Goal: Task Accomplishment & Management: Use online tool/utility

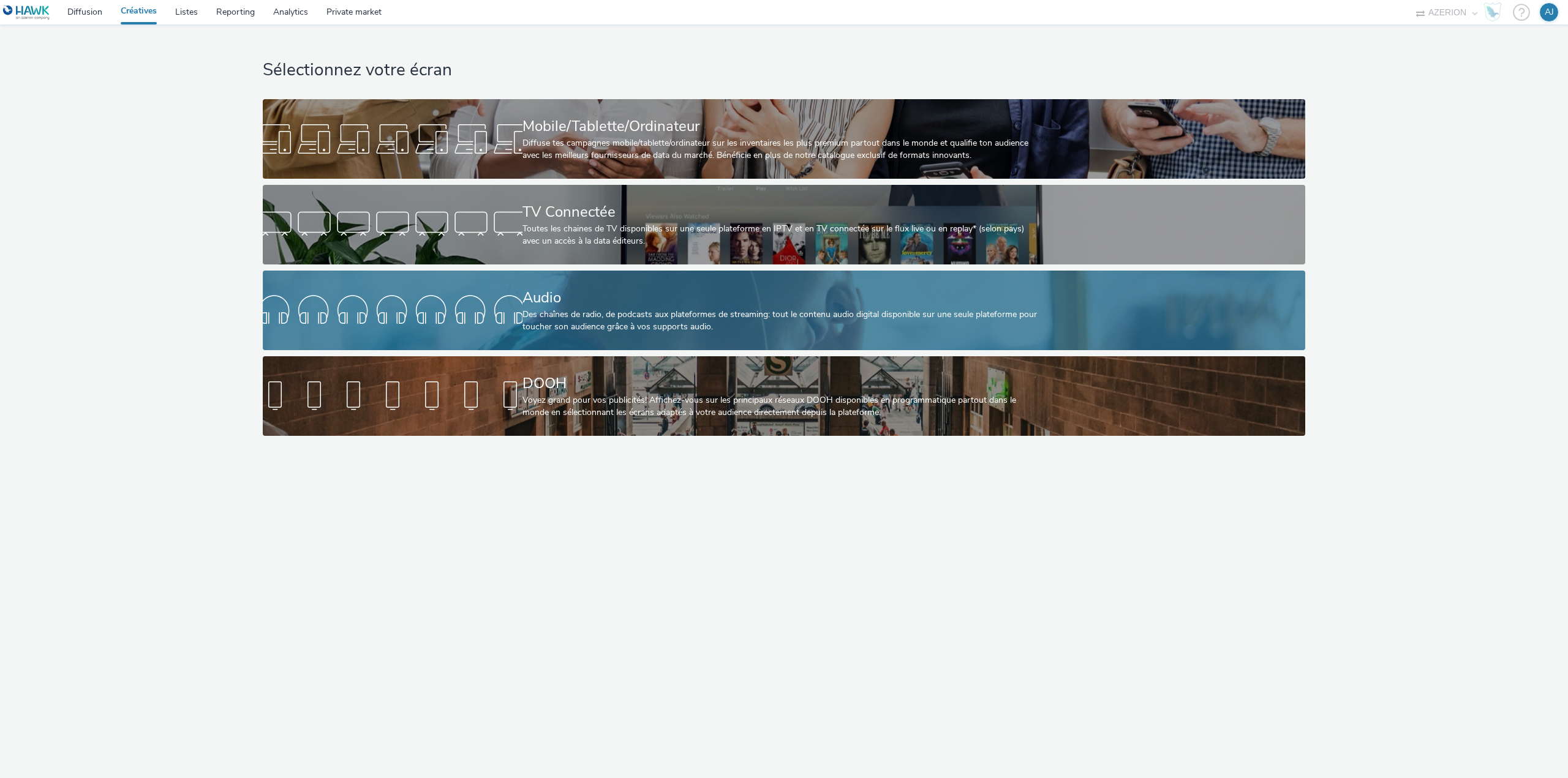
click at [568, 300] on div "Audio" at bounding box center [781, 298] width 519 height 21
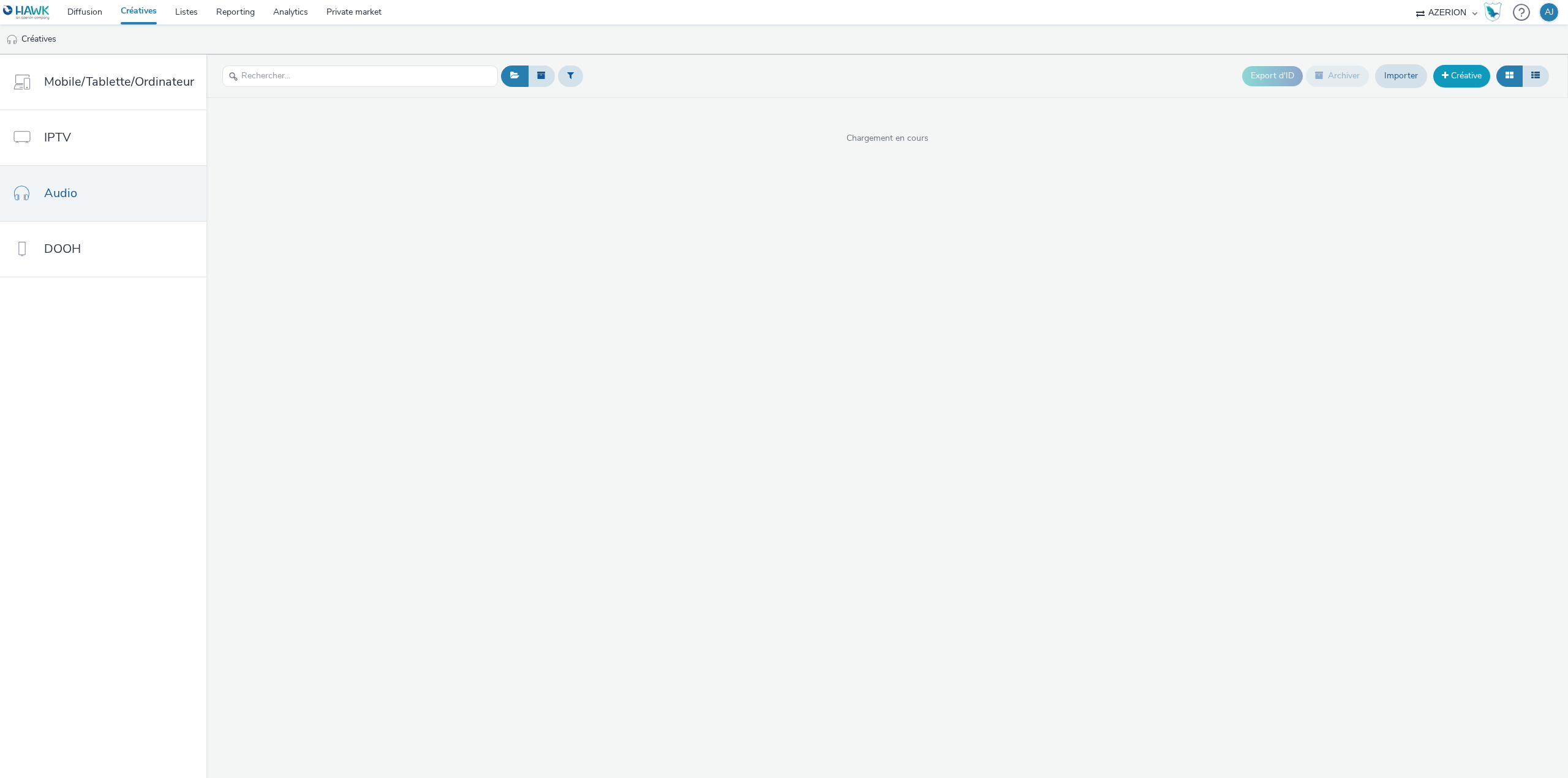
click at [1455, 75] on link "Créative" at bounding box center [1461, 75] width 57 height 22
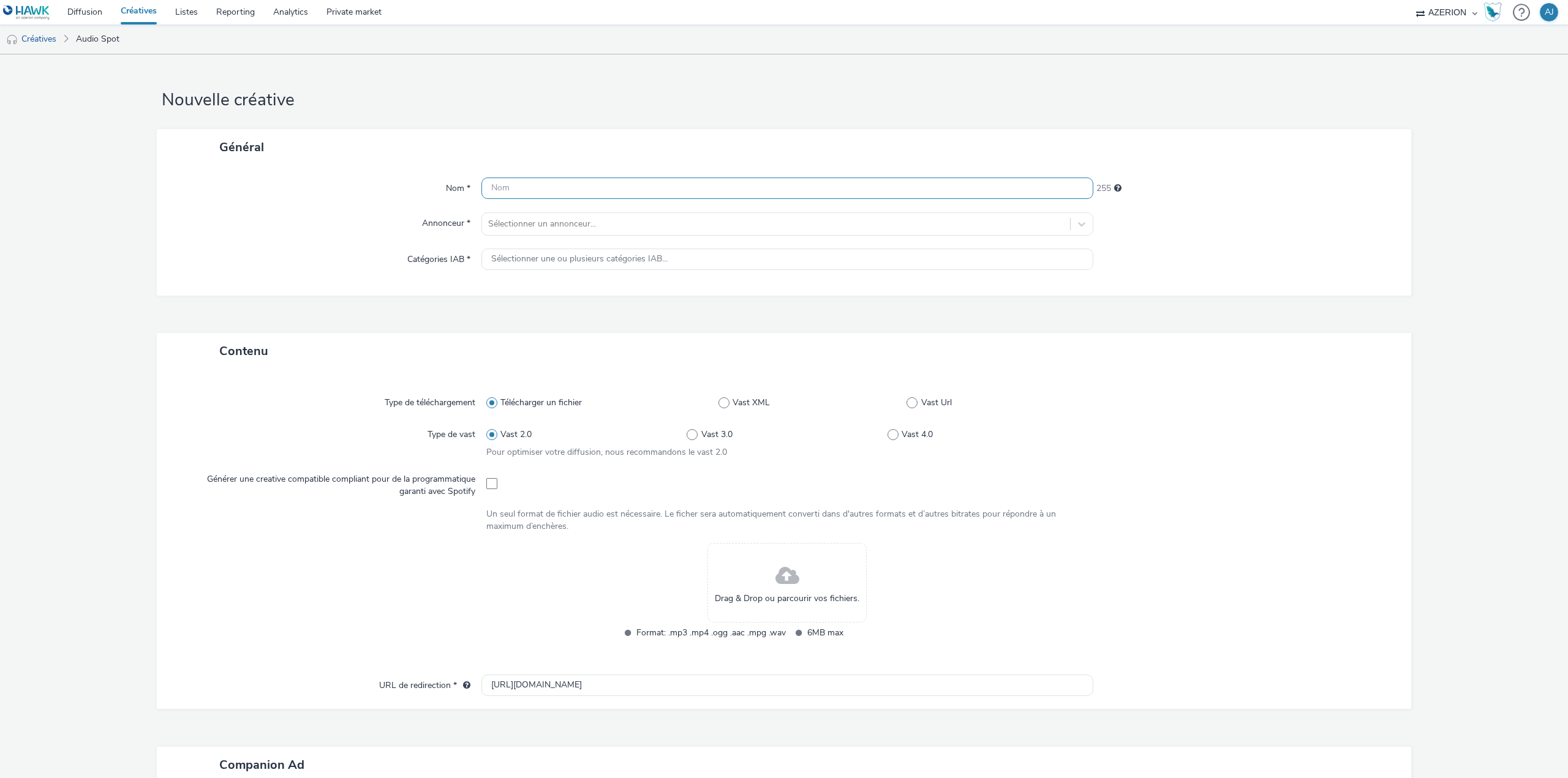
click at [572, 191] on input "text" at bounding box center [787, 188] width 612 height 21
paste input "FTV_CNSA_MODULE-01_30S_AUDIO_DIGIT_MIX_20240918_V1_24Bits"
type input "FTV_CNSA_MODULE-01_30S_AUDIO_DIGIT_MIX_20240918_V1_24Bits"
click at [528, 217] on div at bounding box center [776, 223] width 576 height 15
type input "gouver"
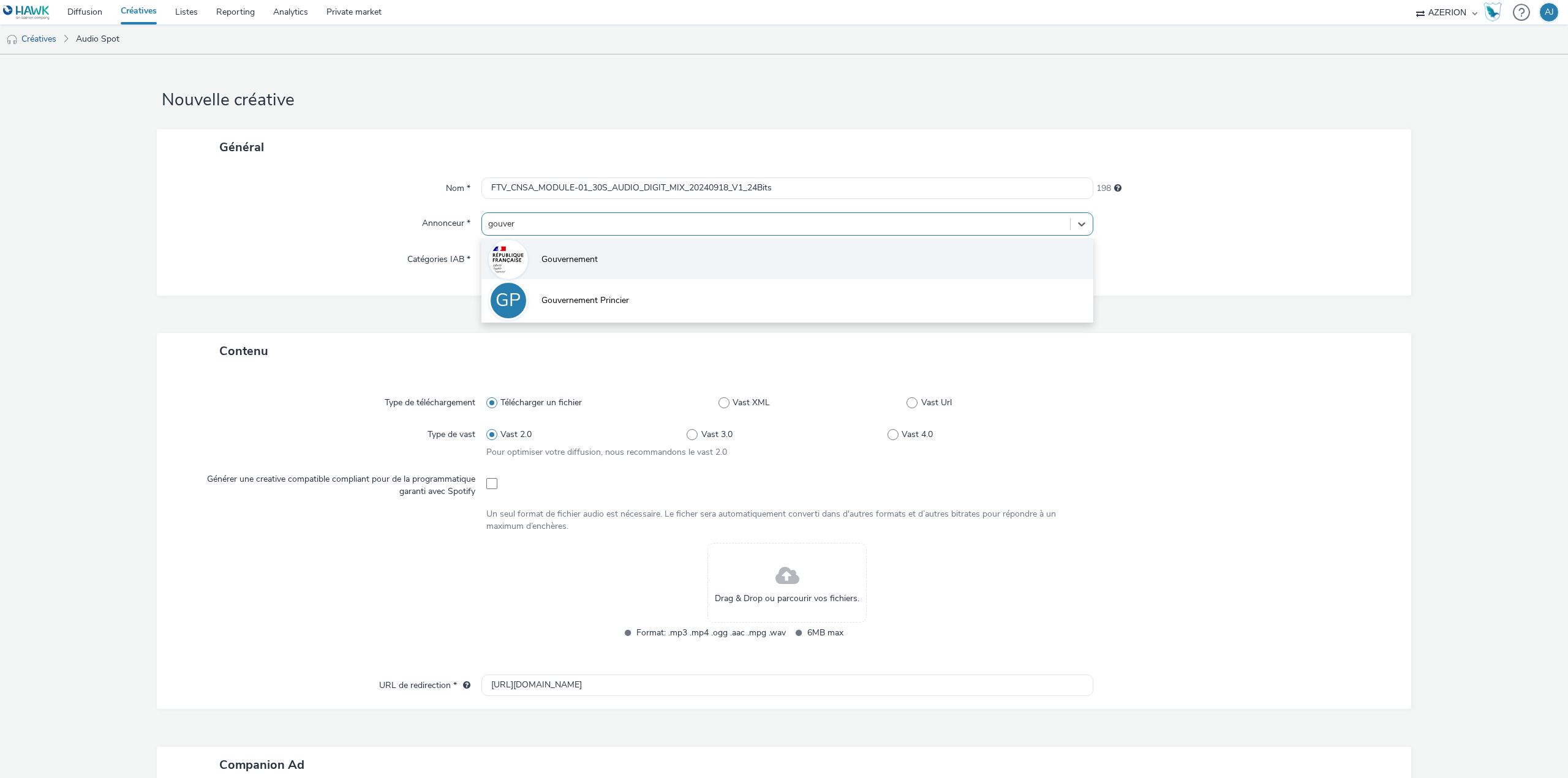
click at [536, 248] on li "Gouvernement" at bounding box center [787, 259] width 612 height 41
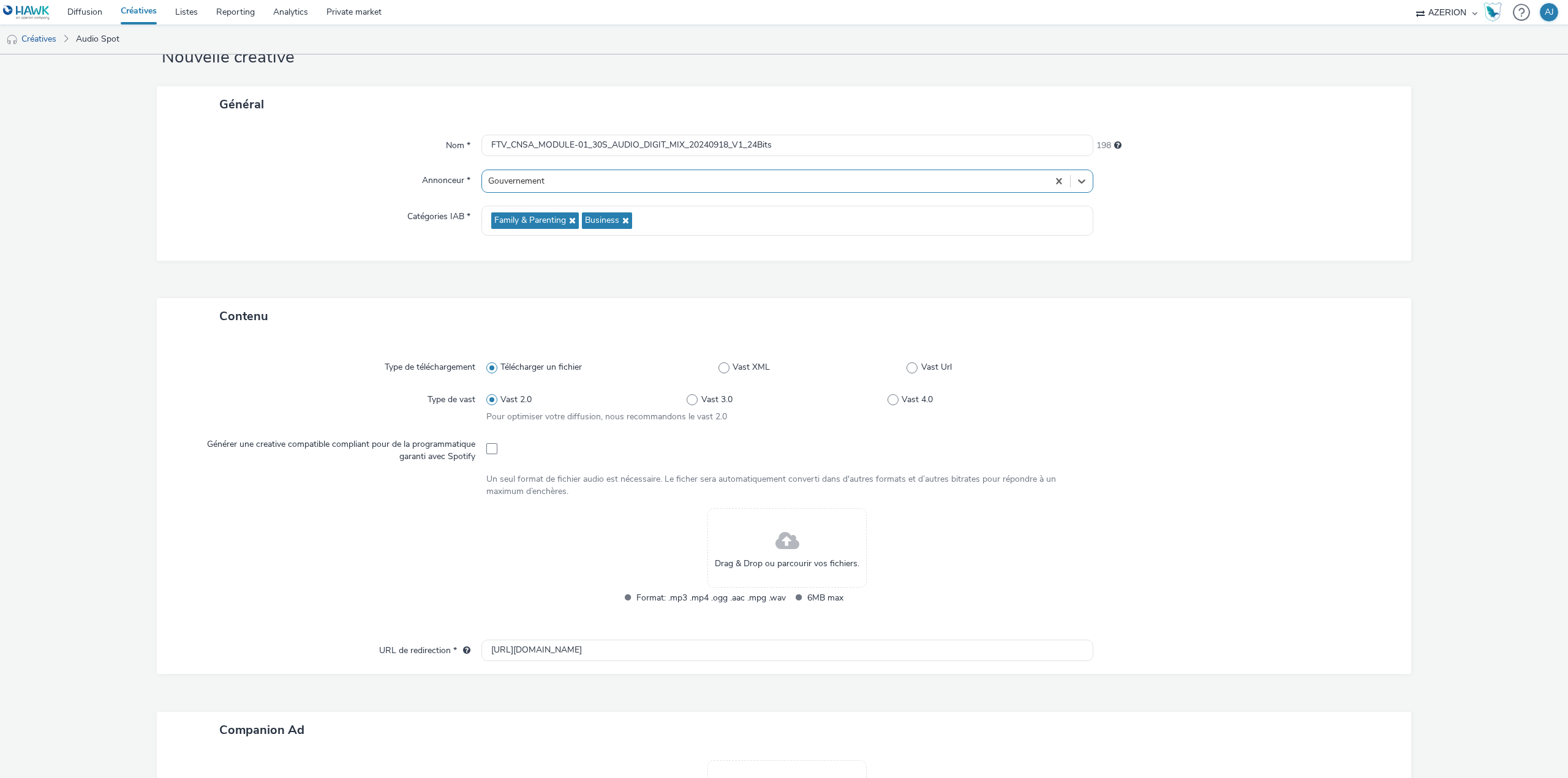
scroll to position [61, 0]
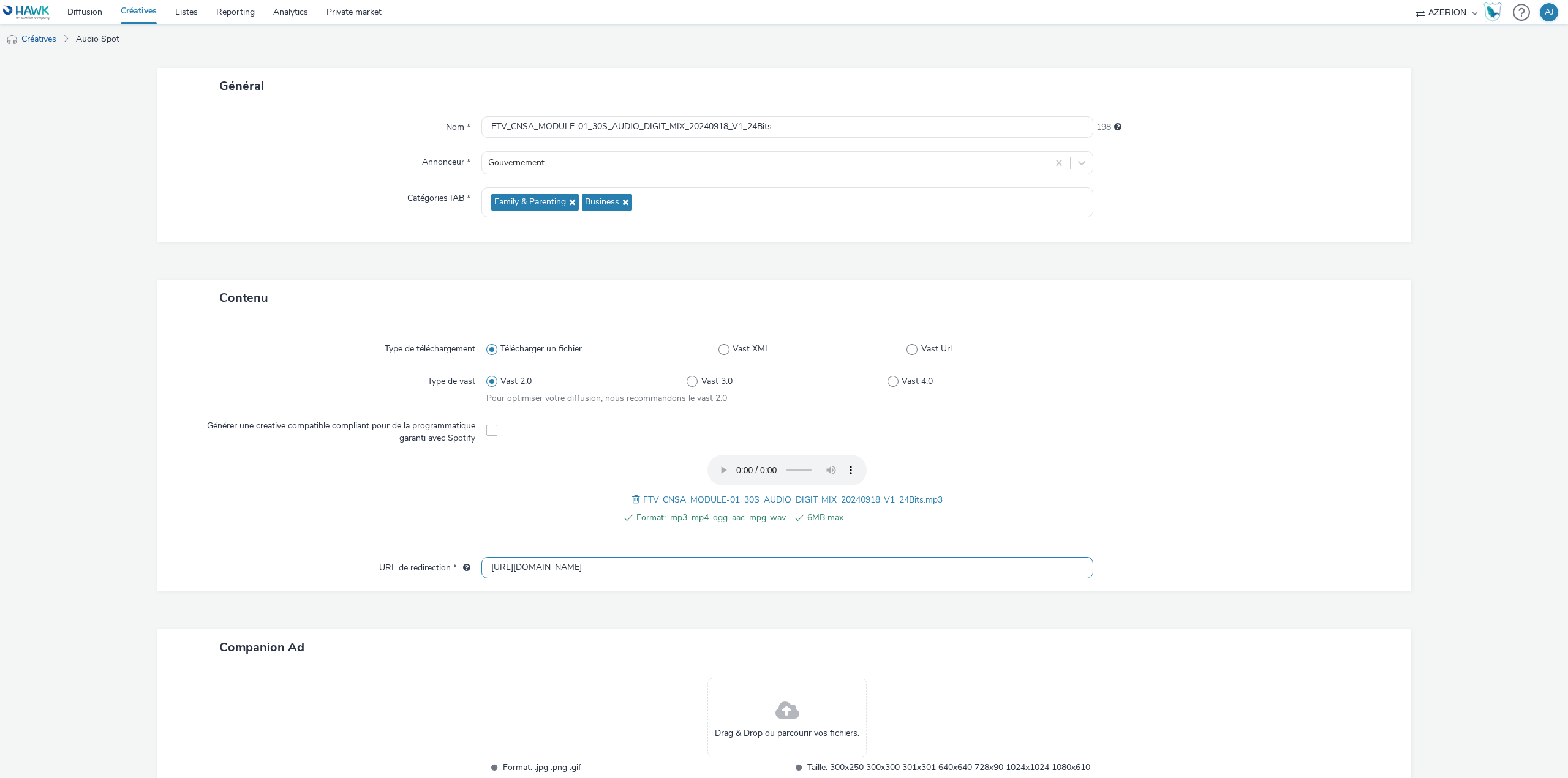
drag, startPoint x: 633, startPoint y: 567, endPoint x: 396, endPoint y: 558, distance: 237.2
click at [396, 558] on div "URL de redirection * [URL][DOMAIN_NAME]" at bounding box center [784, 568] width 1230 height 22
paste input "s://[DOMAIN_NAME][URL]"
type input "[URL][DOMAIN_NAME]"
click at [932, 616] on div "Contenu Type de téléchargement Télécharger un fichier Vast XML Vast Url Type de…" at bounding box center [784, 560] width 1254 height 560
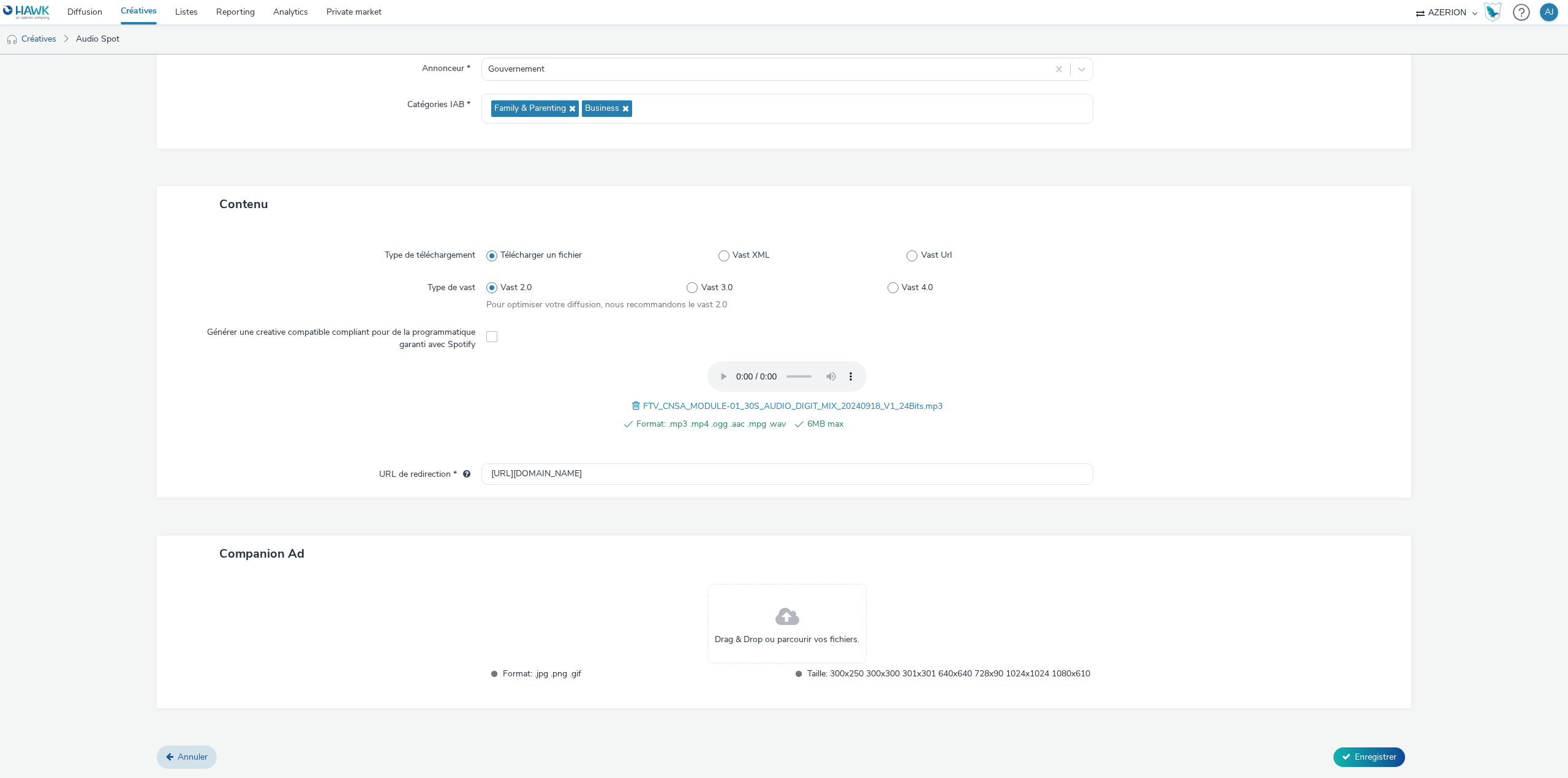
scroll to position [169, 0]
click at [1355, 755] on span "Enregistrer" at bounding box center [1375, 757] width 42 height 11
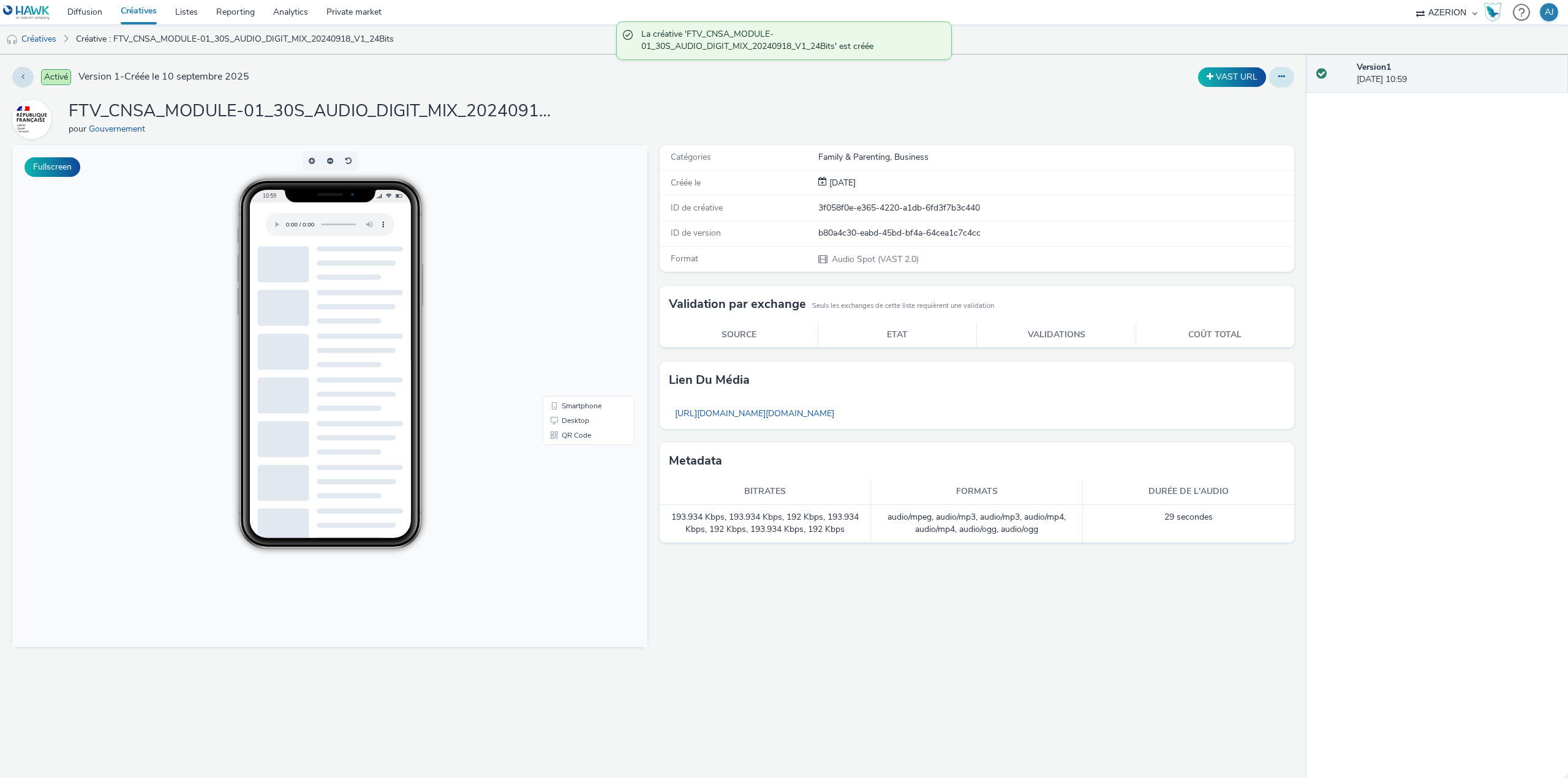
click at [1288, 77] on button at bounding box center [1282, 78] width 25 height 21
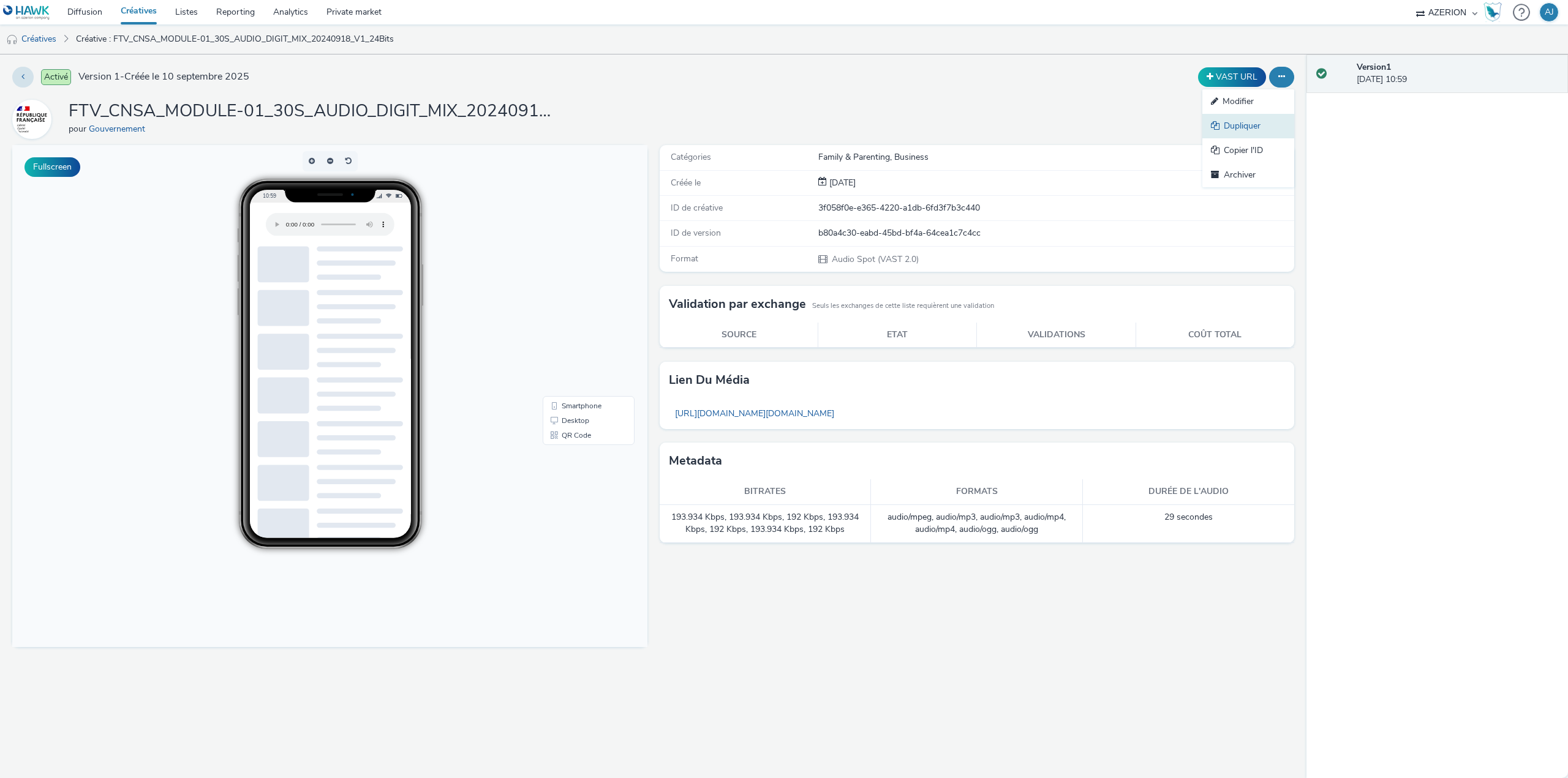
click at [1245, 125] on link "Dupliquer" at bounding box center [1248, 126] width 92 height 25
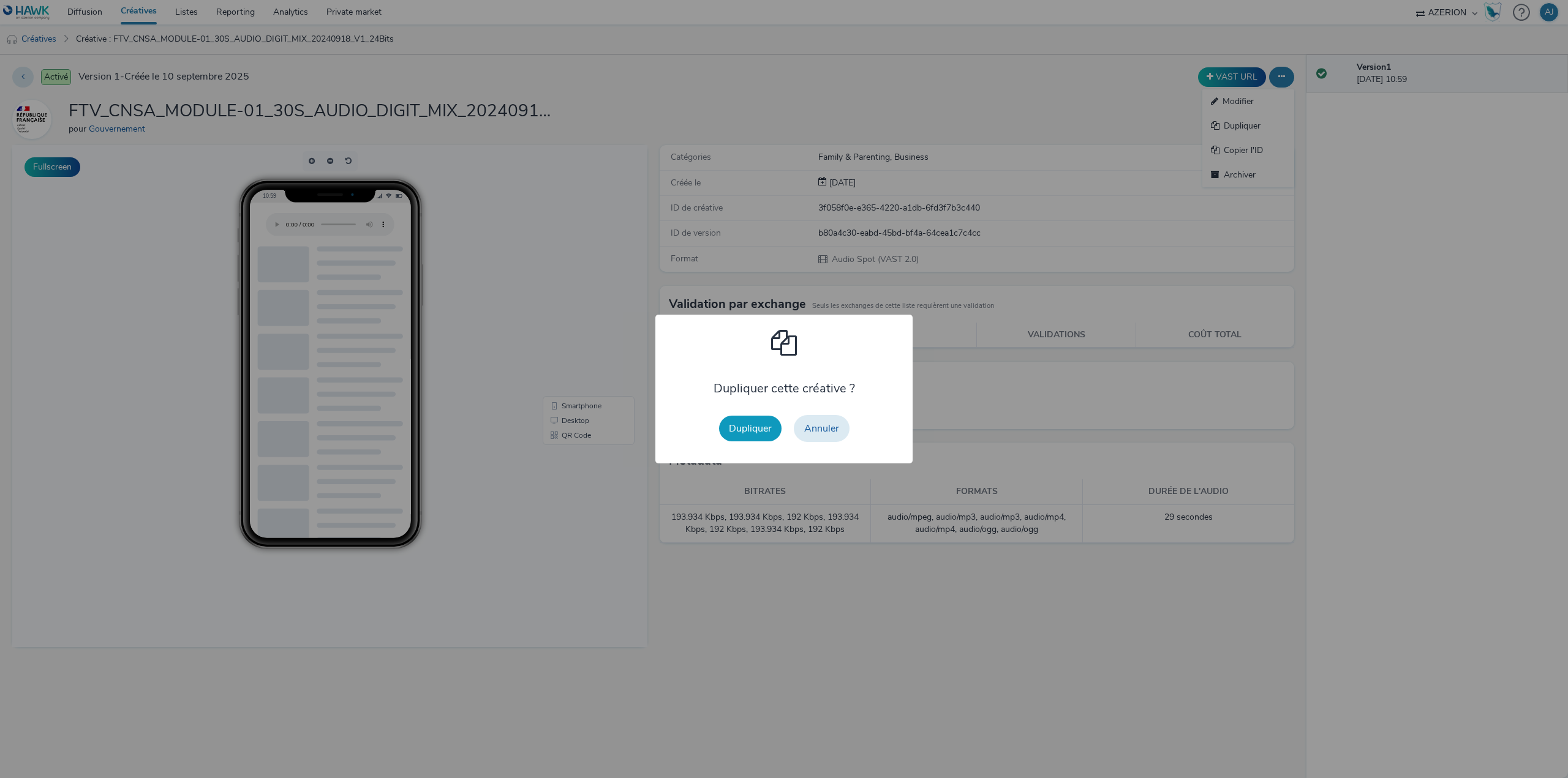
click at [758, 434] on button "Dupliquer" at bounding box center [750, 428] width 63 height 26
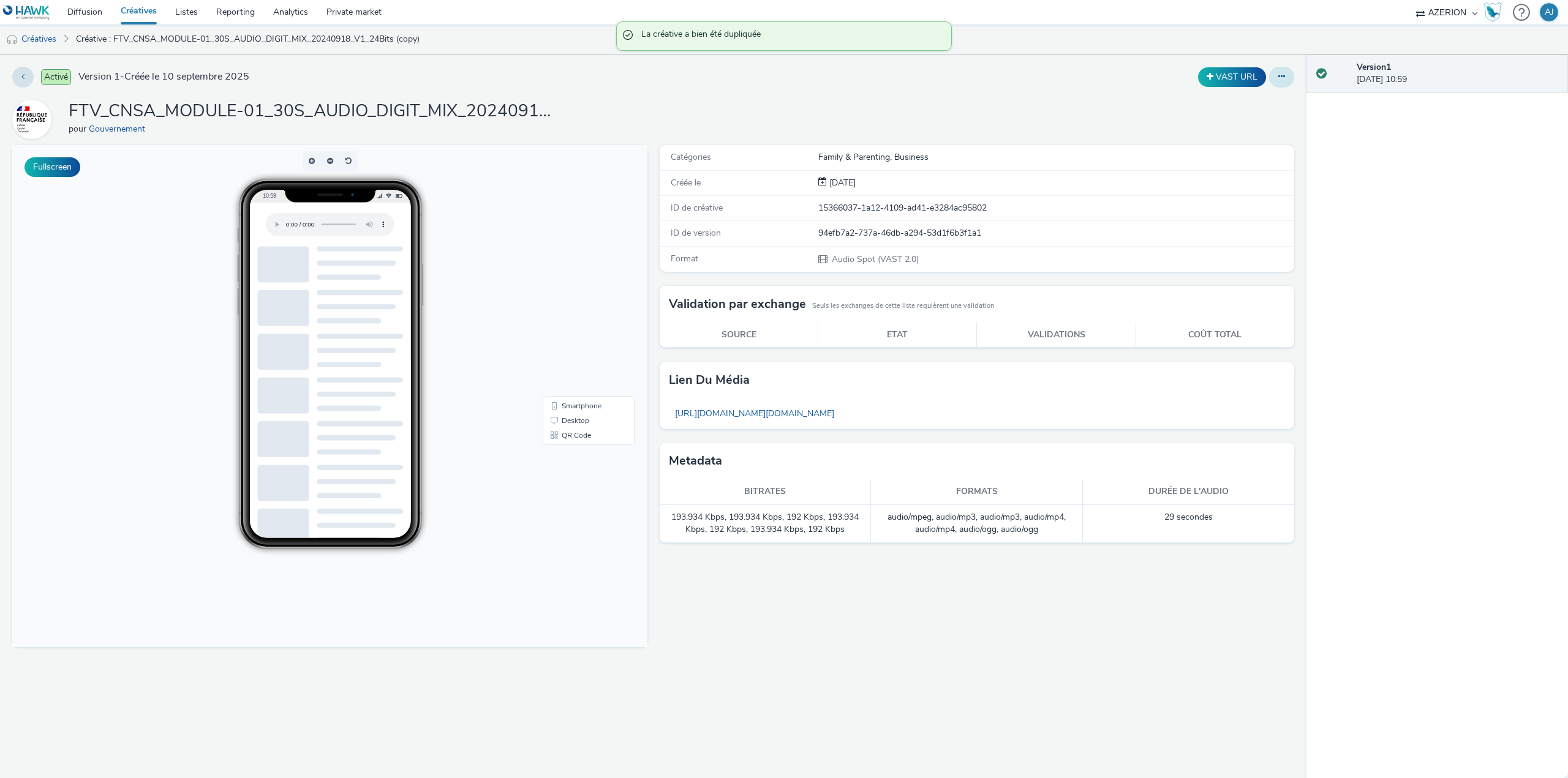
click at [1281, 79] on icon at bounding box center [1282, 77] width 7 height 9
click at [1238, 102] on link "Modifier" at bounding box center [1248, 102] width 92 height 25
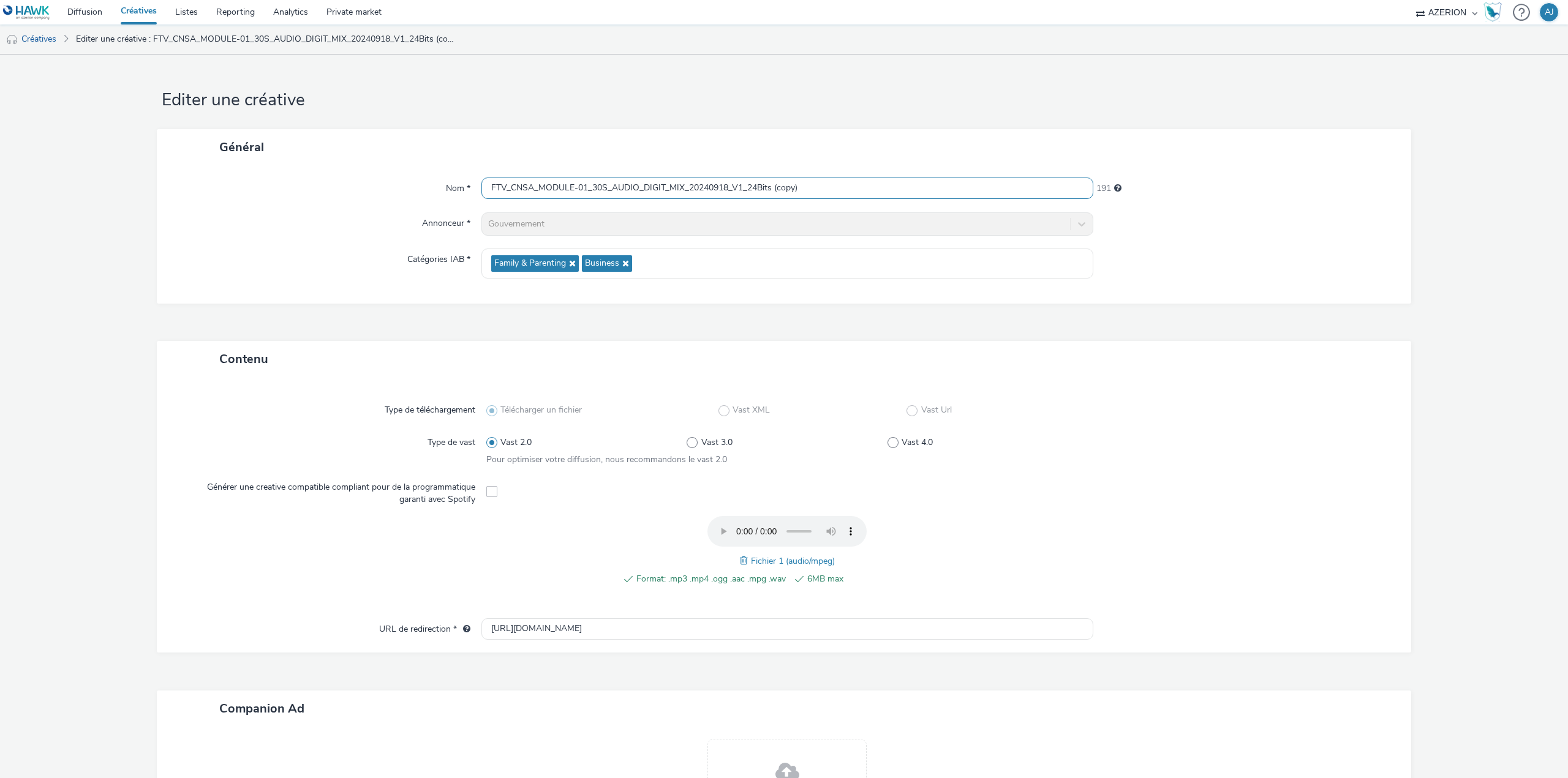
click at [735, 185] on input "FTV_CNSA_MODULE-01_30S_AUDIO_DIGIT_MIX_20240918_V1_24Bits (copy)" at bounding box center [787, 188] width 612 height 21
paste input "2_30S_AUDIO_DIGIT_MIX_20240918_V1_24Bits"
type input "FTV_CNSA_MODULE-02_30S_AUDIO_DIGIT_MIX_20240918_V1_24Bits"
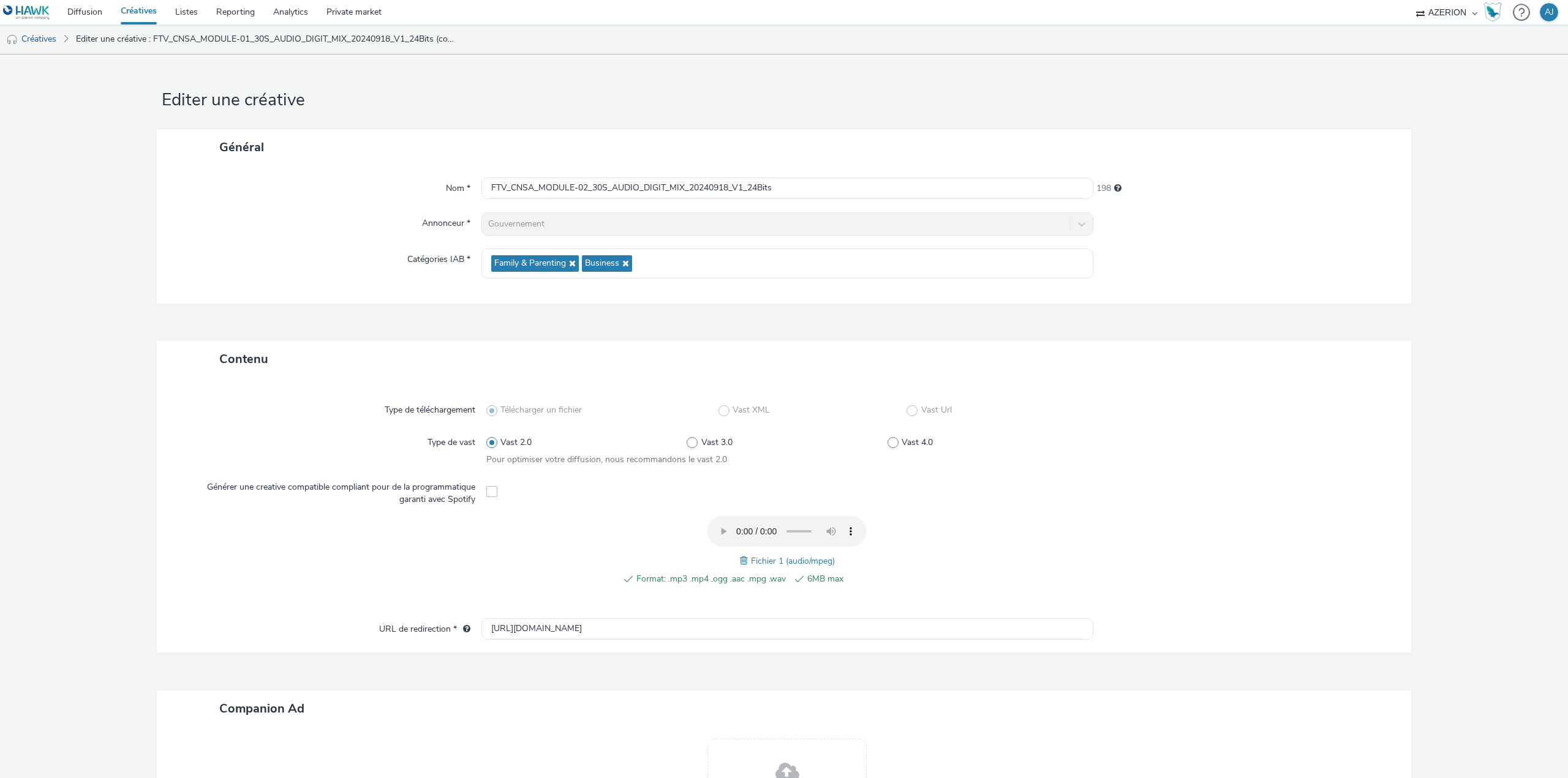
click at [740, 563] on span at bounding box center [746, 560] width 11 height 13
drag, startPoint x: 687, startPoint y: 631, endPoint x: 408, endPoint y: 661, distance: 280.6
click at [408, 661] on div "Contenu Type de téléchargement Télécharger un fichier Vast XML Vast Url Type de…" at bounding box center [784, 621] width 1254 height 560
paste input "5"
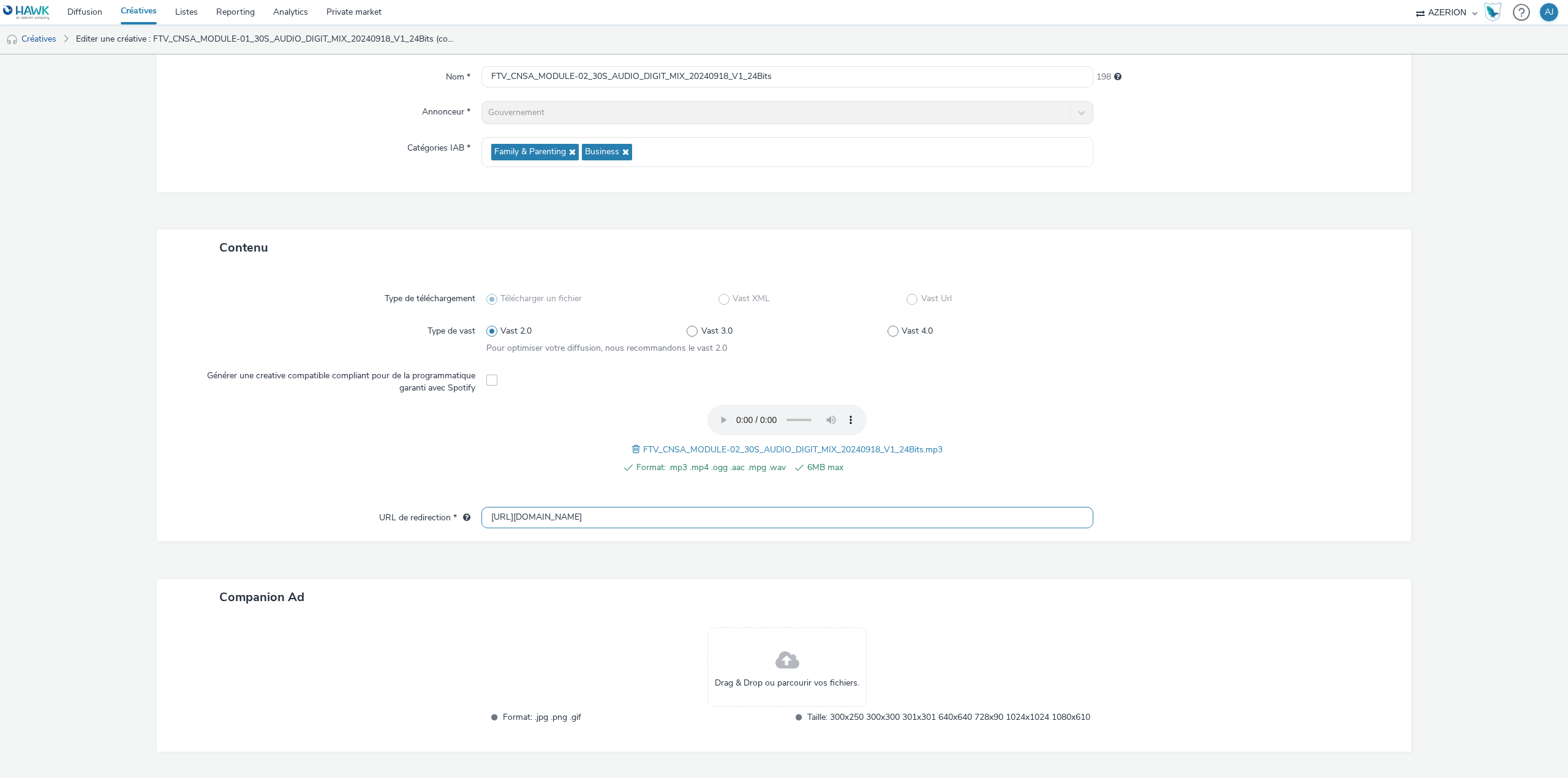
scroll to position [169, 0]
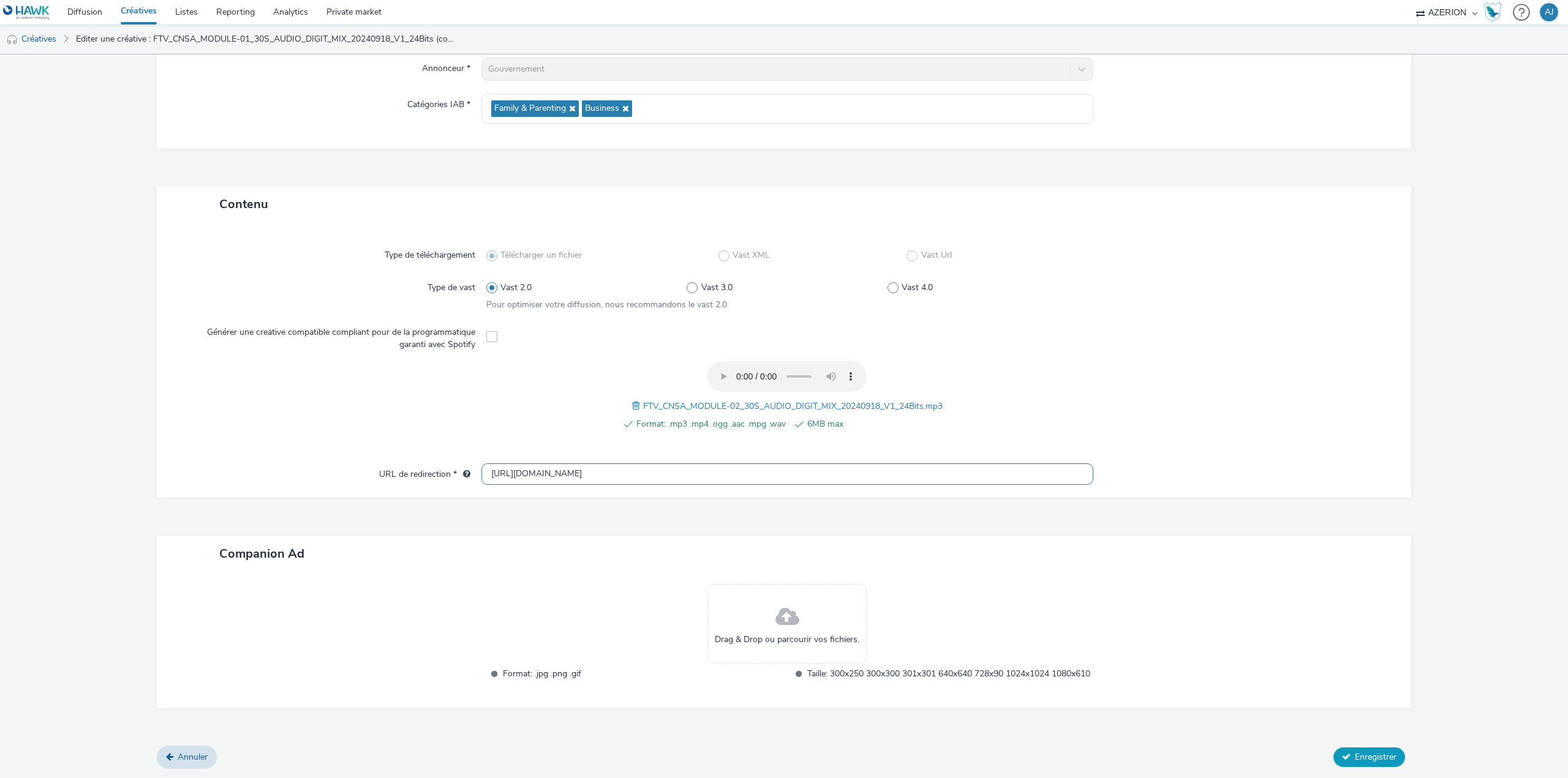
type input "[URL][DOMAIN_NAME]"
click at [1343, 759] on button "Enregistrer" at bounding box center [1368, 758] width 72 height 19
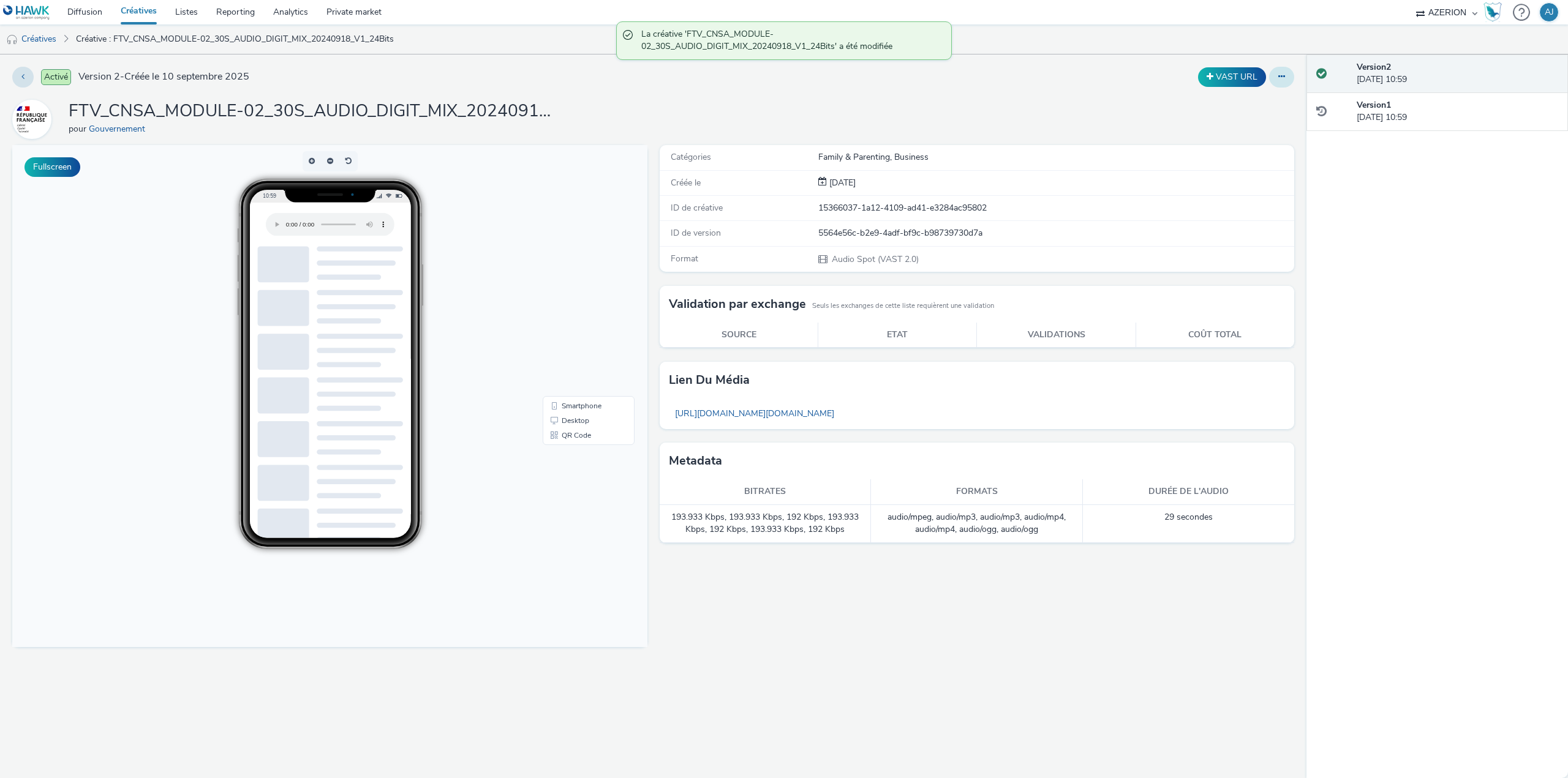
click at [1282, 83] on button at bounding box center [1282, 78] width 25 height 21
click at [1249, 122] on link "Dupliquer" at bounding box center [1248, 126] width 92 height 25
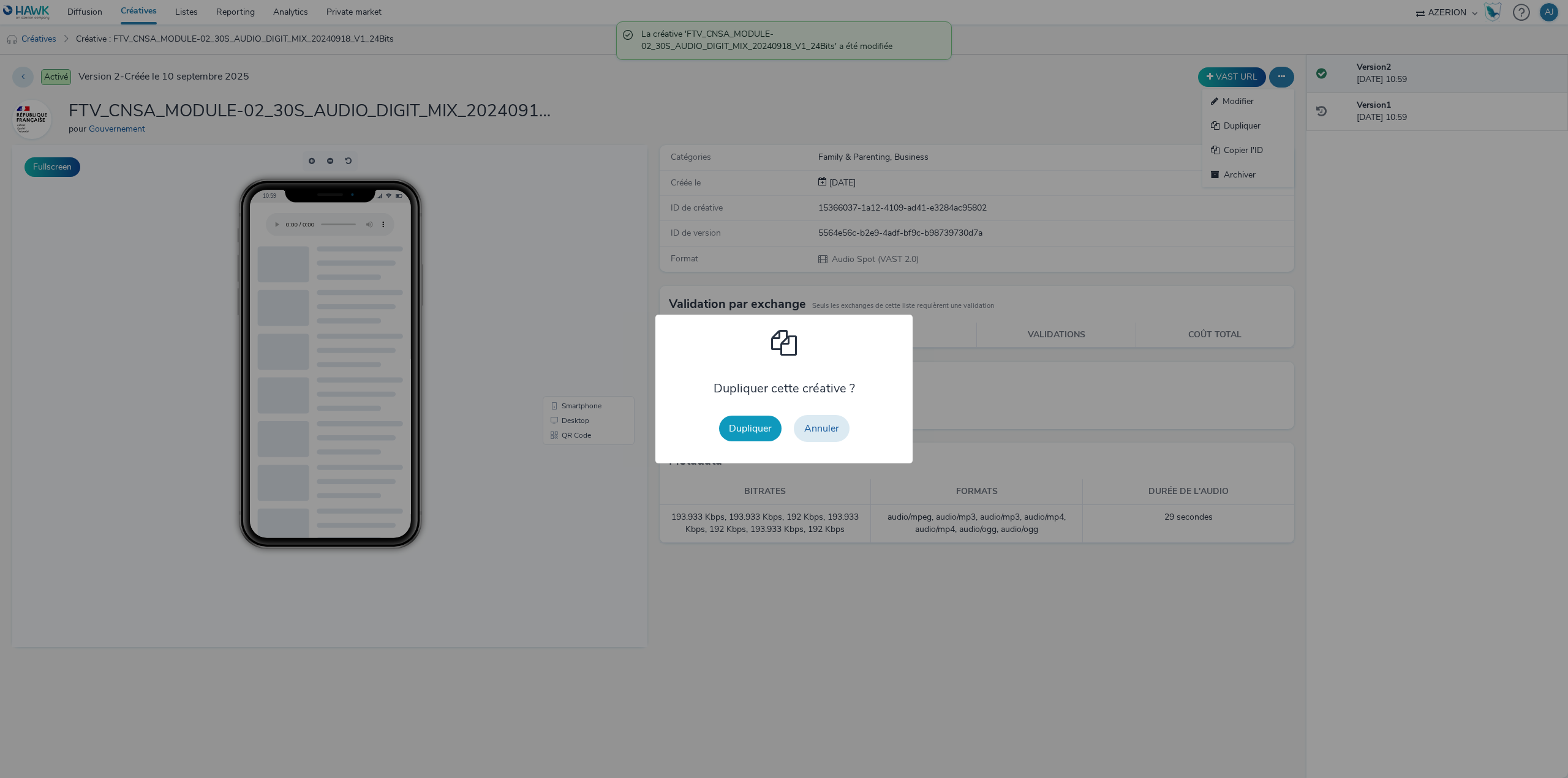
click at [744, 426] on button "Dupliquer" at bounding box center [750, 428] width 63 height 26
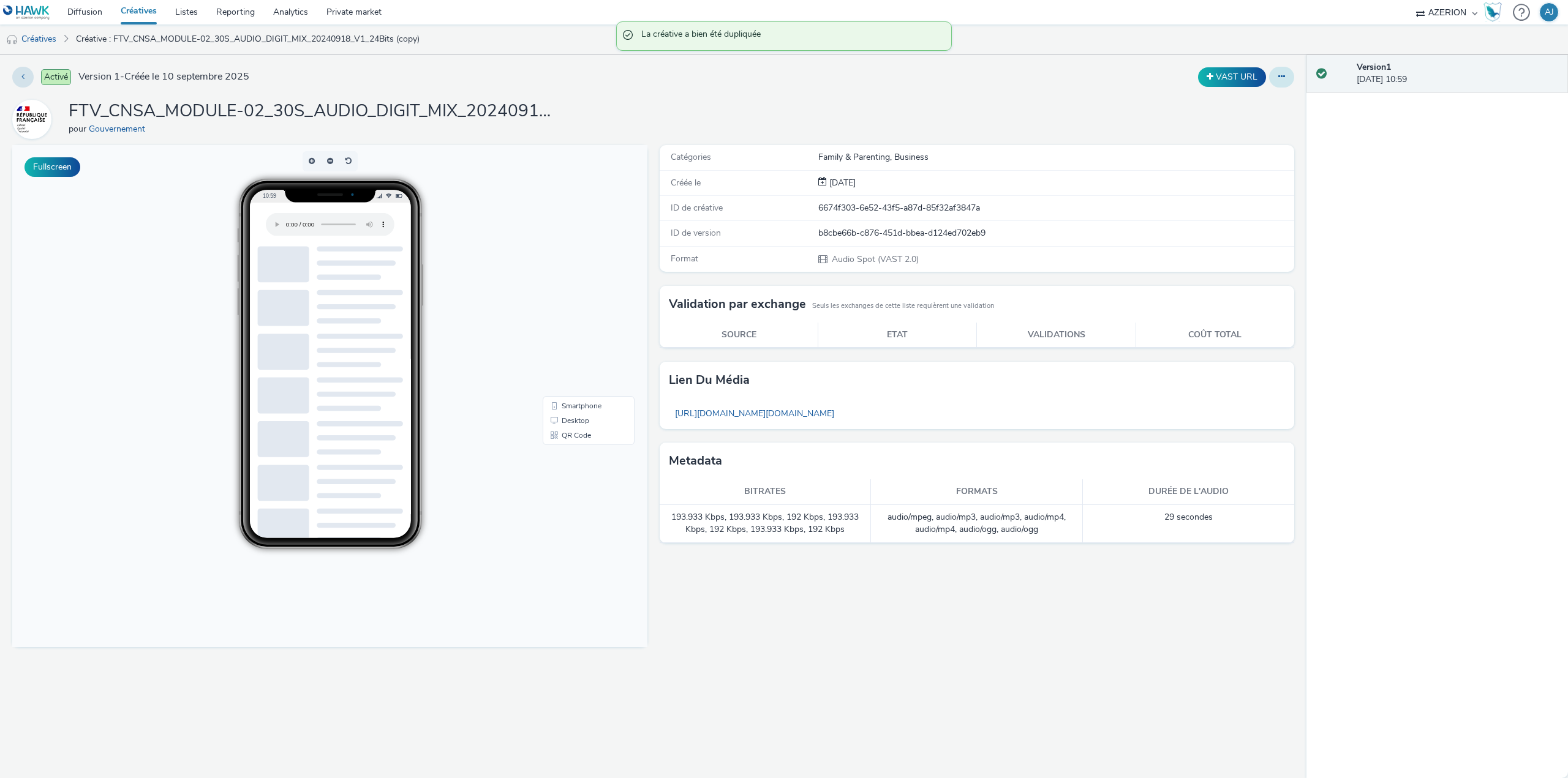
click at [1276, 81] on button at bounding box center [1282, 78] width 25 height 21
click at [1251, 107] on link "Modifier" at bounding box center [1248, 102] width 92 height 25
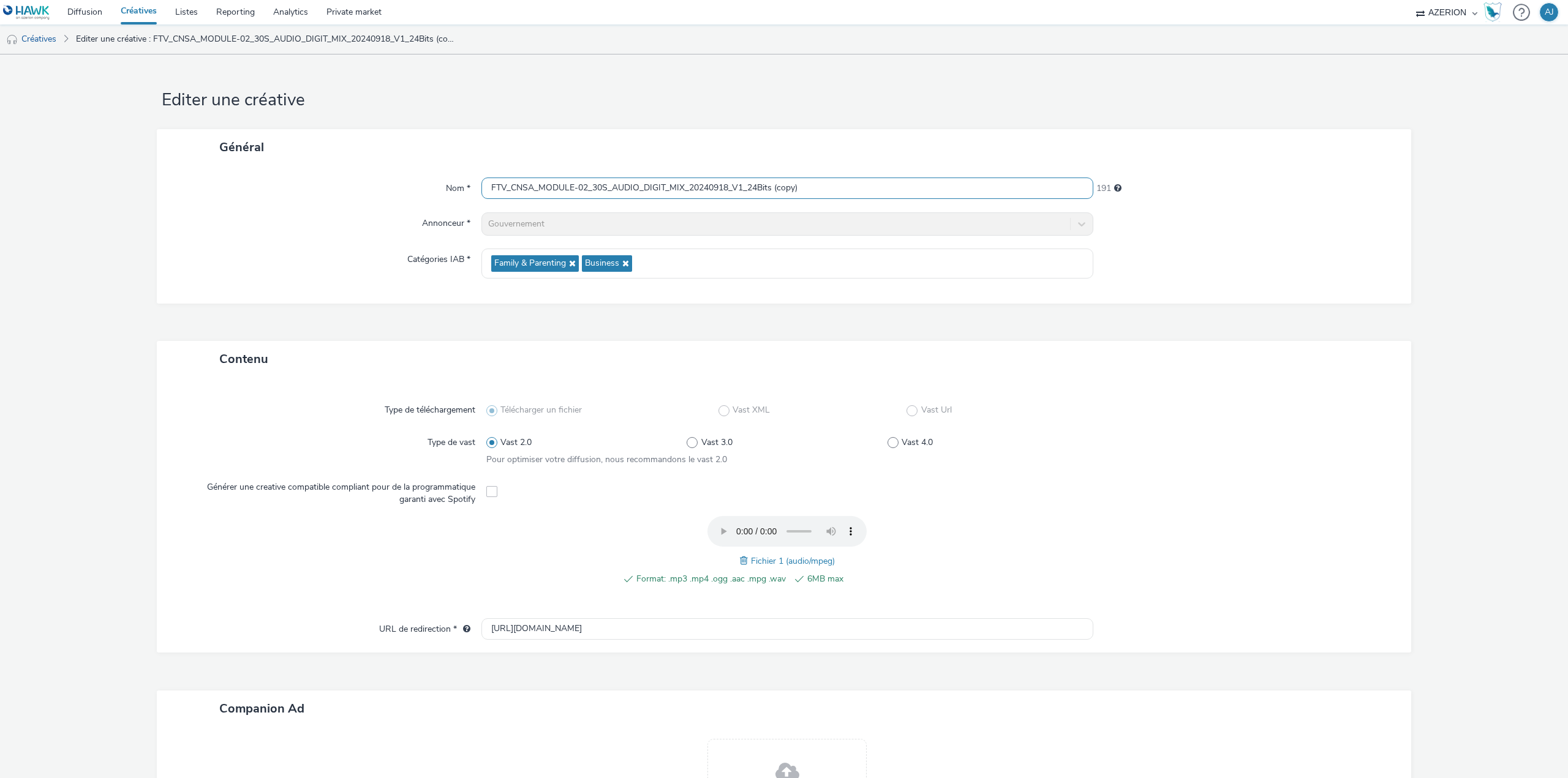
click at [573, 194] on input "FTV_CNSA_MODULE-02_30S_AUDIO_DIGIT_MIX_20240918_V1_24Bits (copy)" at bounding box center [787, 188] width 612 height 21
paste input "3_30S_AUDIO_DIGIT_MIX_20240918_V1_24Bits"
type input "FTV_CNSA_MODULE-03_30S_AUDIO_DIGIT_MIX_20240918_V1_24Bits"
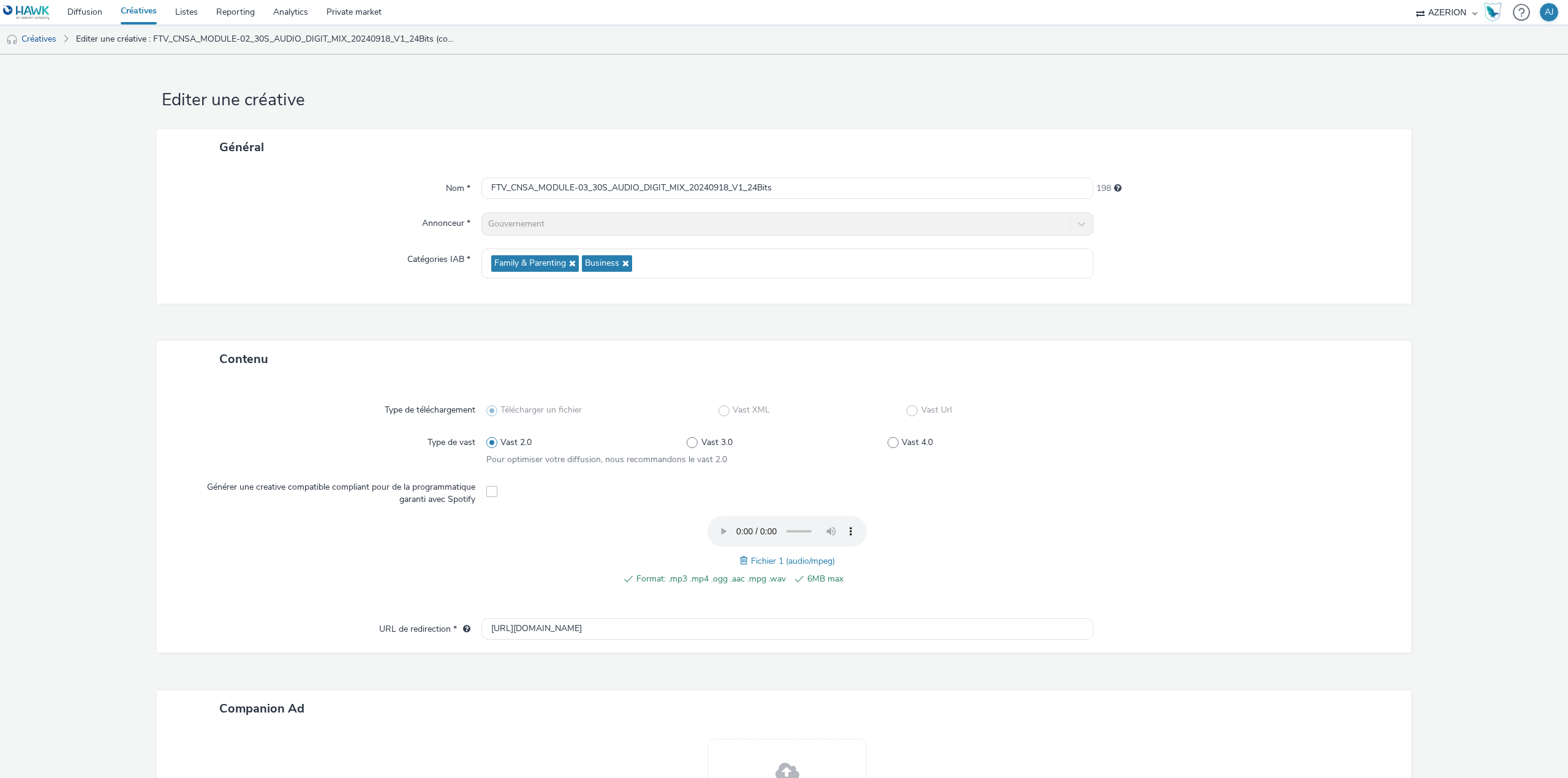
click at [740, 562] on span at bounding box center [746, 560] width 11 height 13
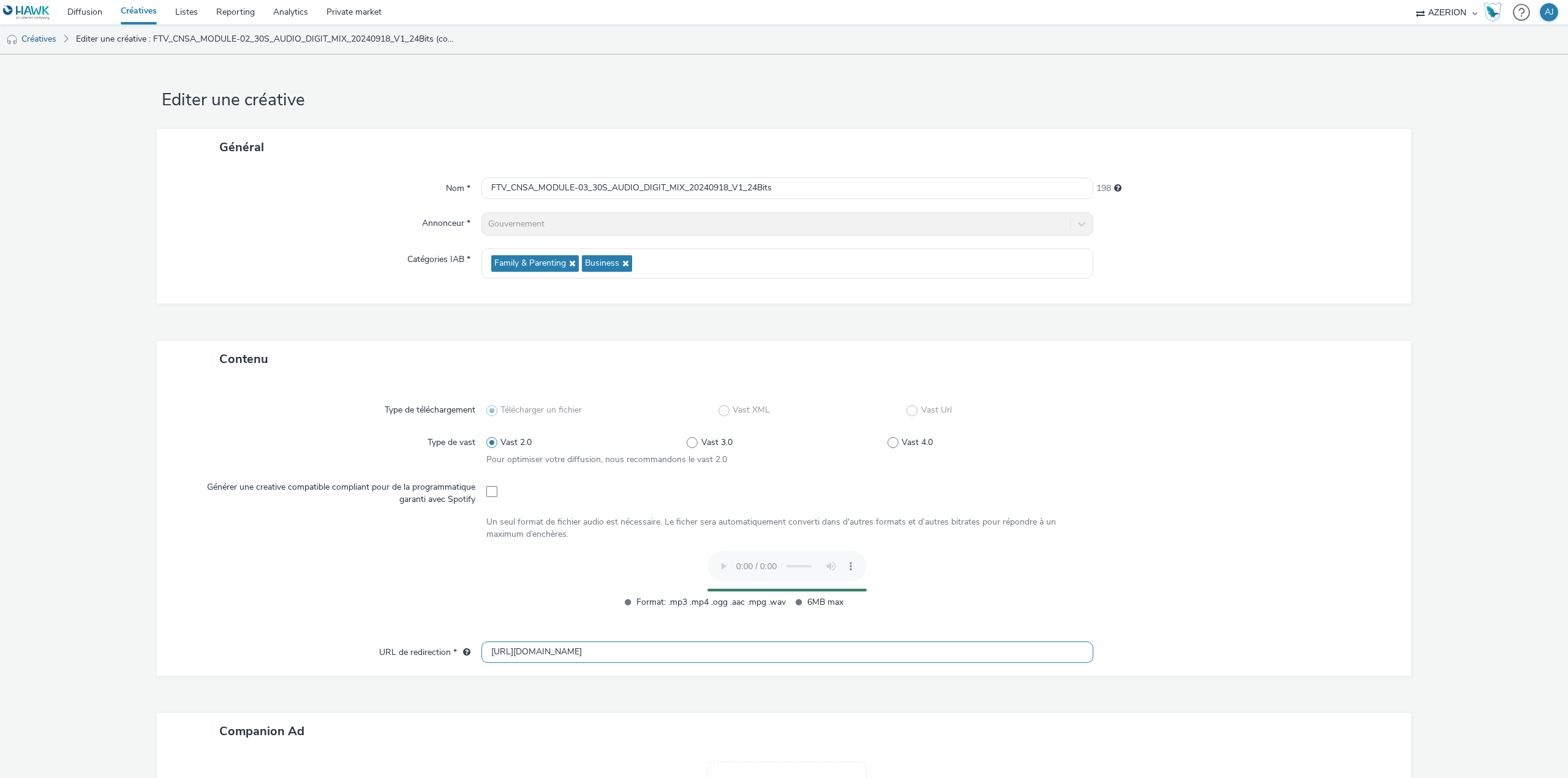
click at [660, 649] on input "[URL][DOMAIN_NAME]" at bounding box center [787, 653] width 612 height 21
click at [660, 649] on div "Type de téléchargement Télécharger un fichier Vast XML Vast Url Type de vast Va…" at bounding box center [784, 526] width 1254 height 298
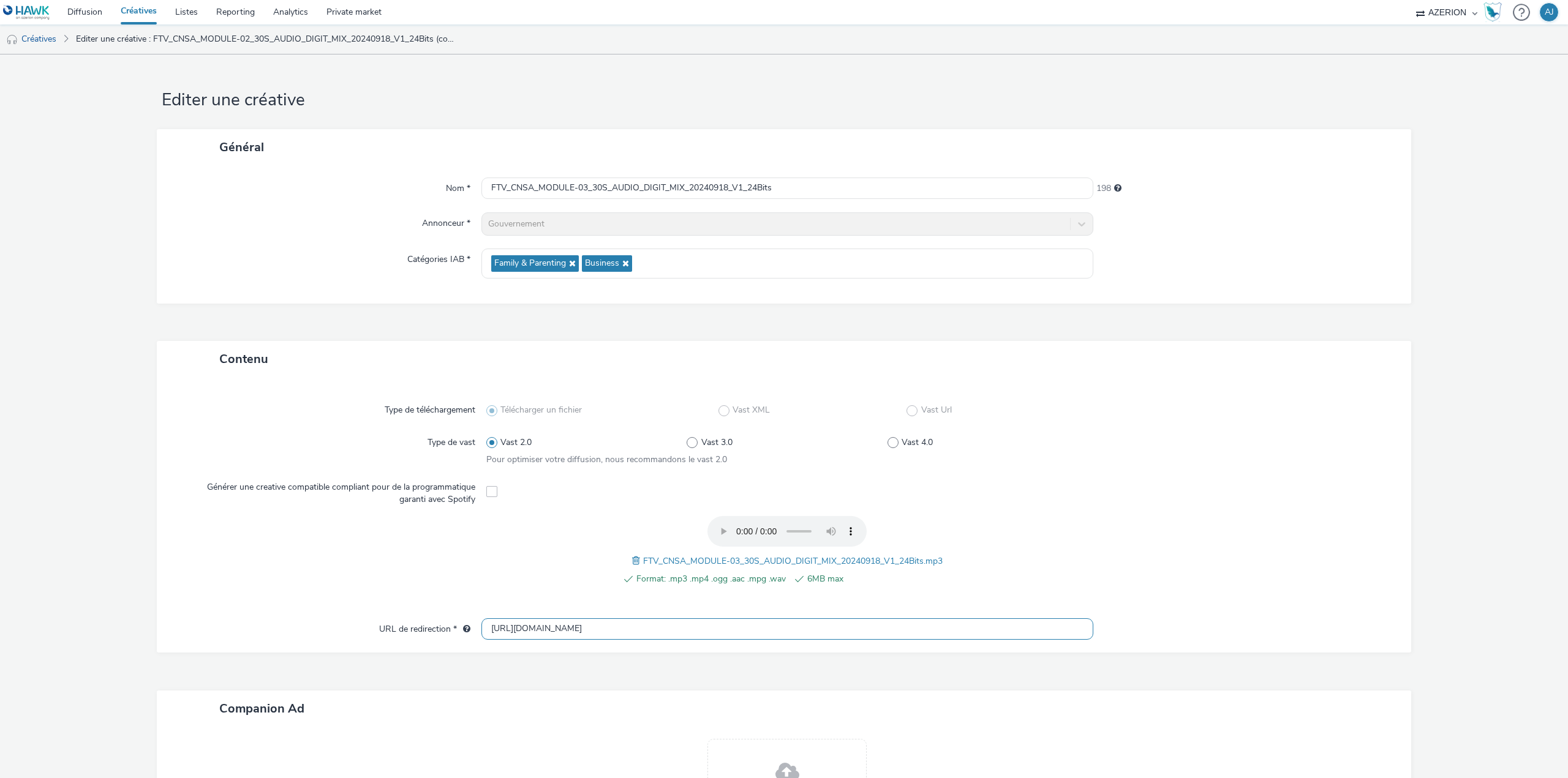
click at [660, 649] on div "Type de téléchargement Télécharger un fichier Vast XML Vast Url Type de vast Va…" at bounding box center [784, 515] width 1254 height 276
click at [718, 631] on input "[URL][DOMAIN_NAME]" at bounding box center [787, 629] width 612 height 21
paste input "6"
type input "[URL][DOMAIN_NAME]"
drag, startPoint x: 1258, startPoint y: 591, endPoint x: 1189, endPoint y: 598, distance: 69.4
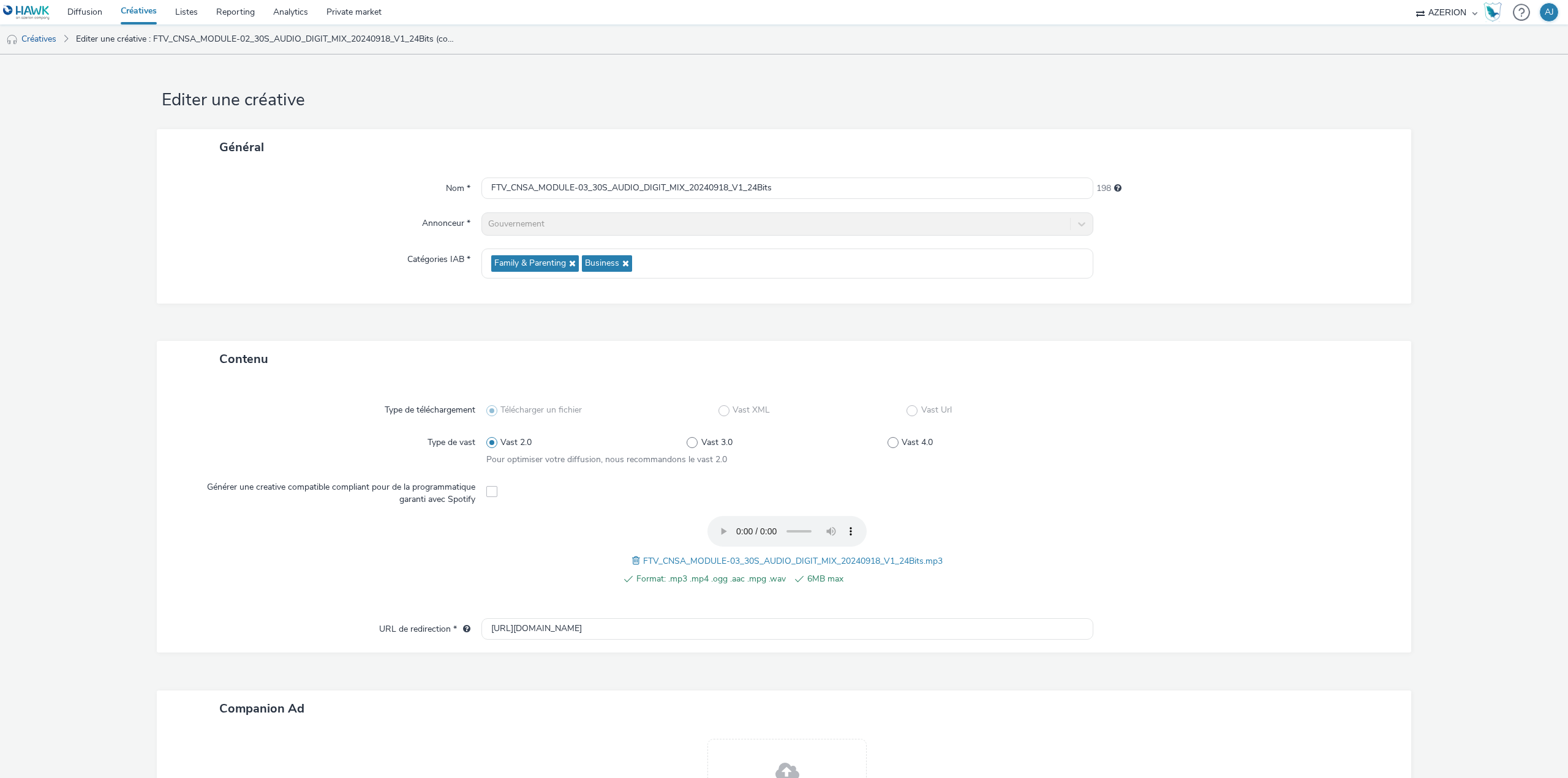
click at [1257, 591] on div at bounding box center [1238, 557] width 301 height 83
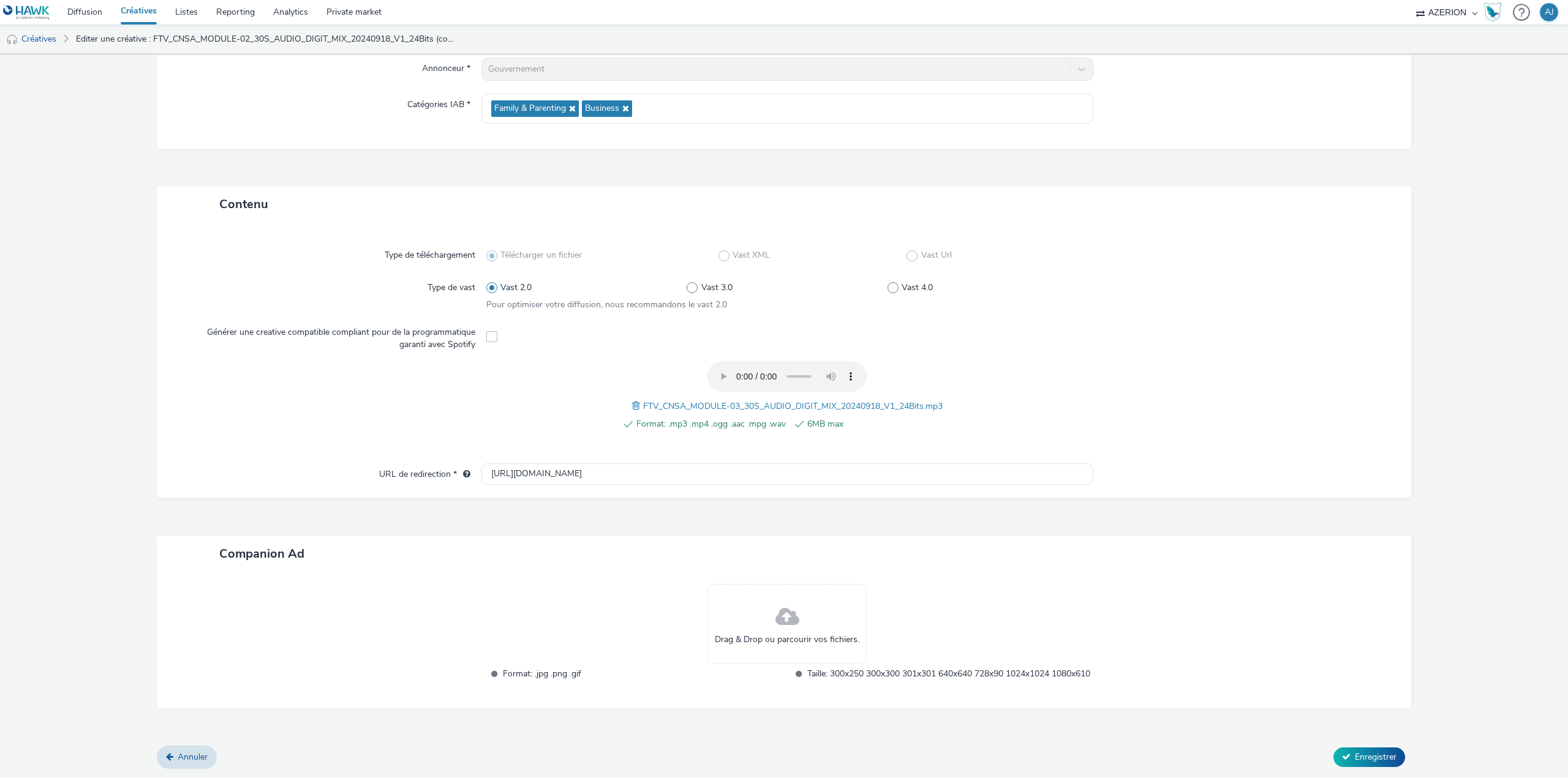
scroll to position [169, 0]
click at [1342, 750] on button "Enregistrer" at bounding box center [1368, 758] width 72 height 19
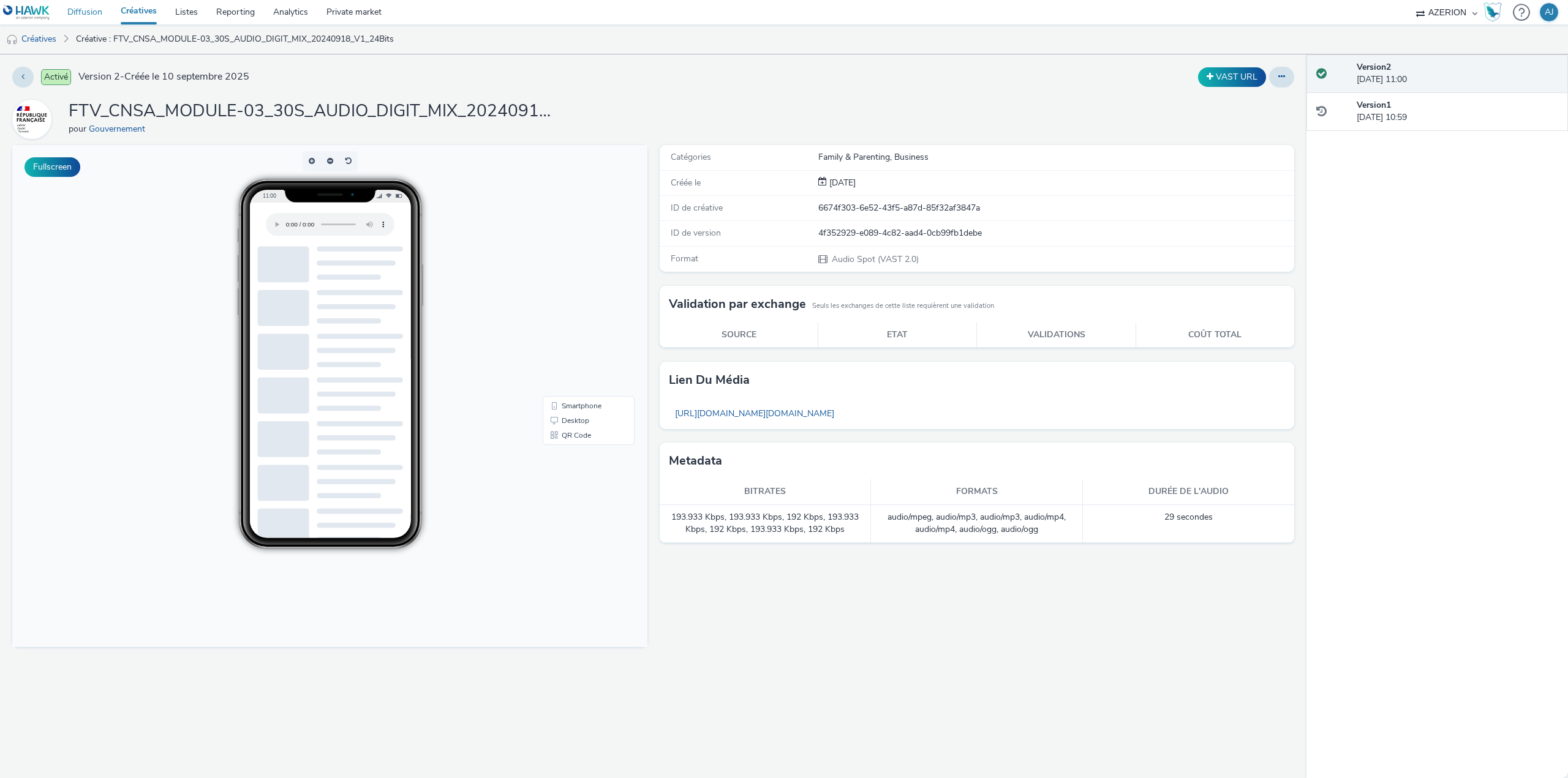
click at [87, 13] on link "Diffusion" at bounding box center [85, 12] width 53 height 25
